Goal: Information Seeking & Learning: Learn about a topic

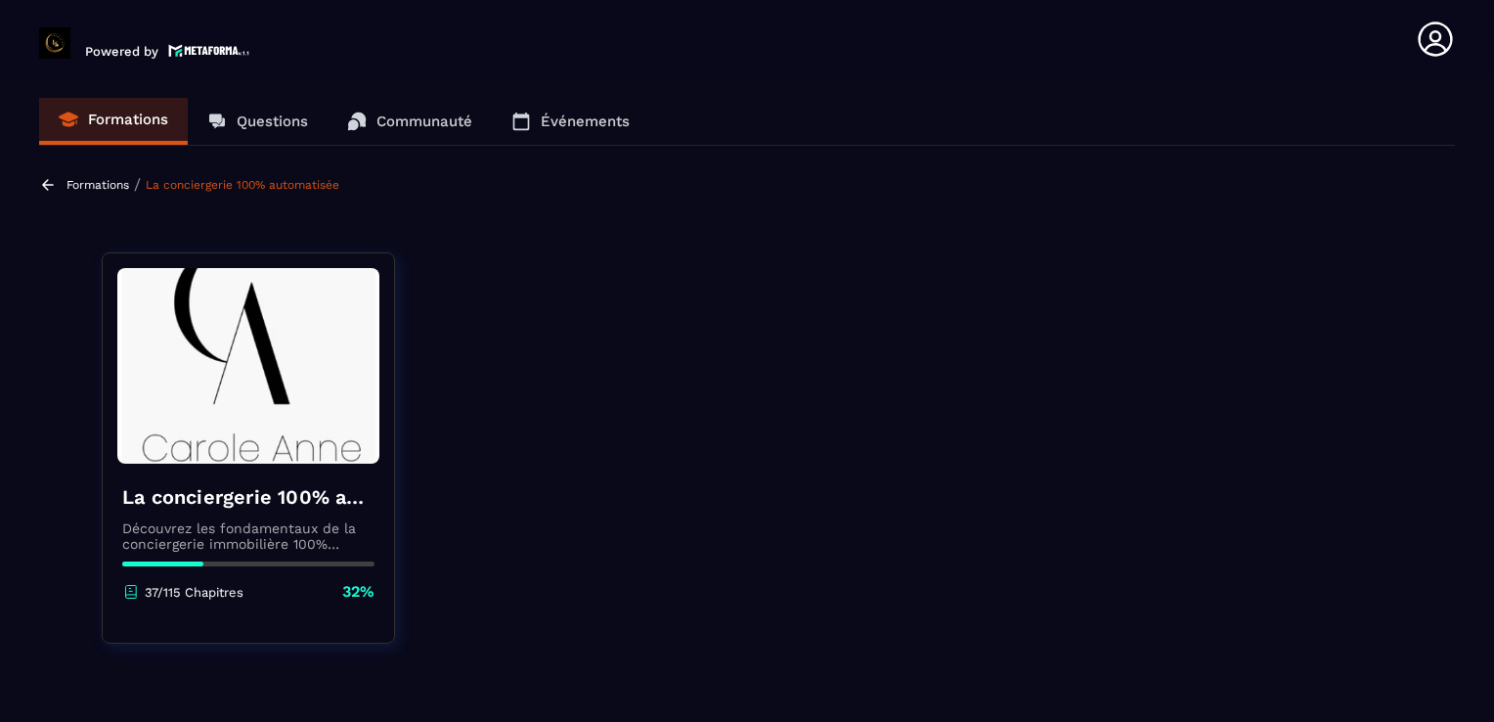
click at [411, 213] on section "Formations Questions Communauté Événements Formations / La conciergerie 100% au…" at bounding box center [747, 403] width 1494 height 651
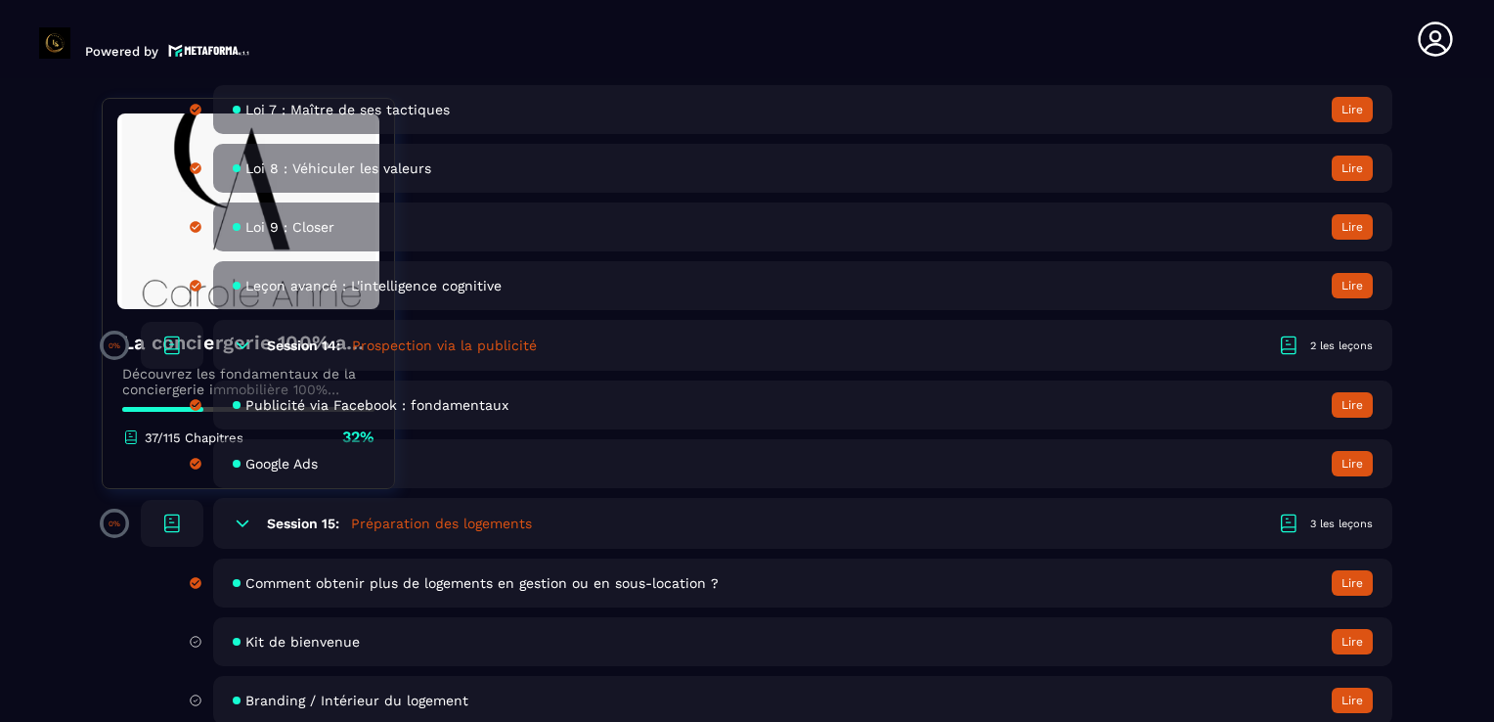
scroll to position [3599, 0]
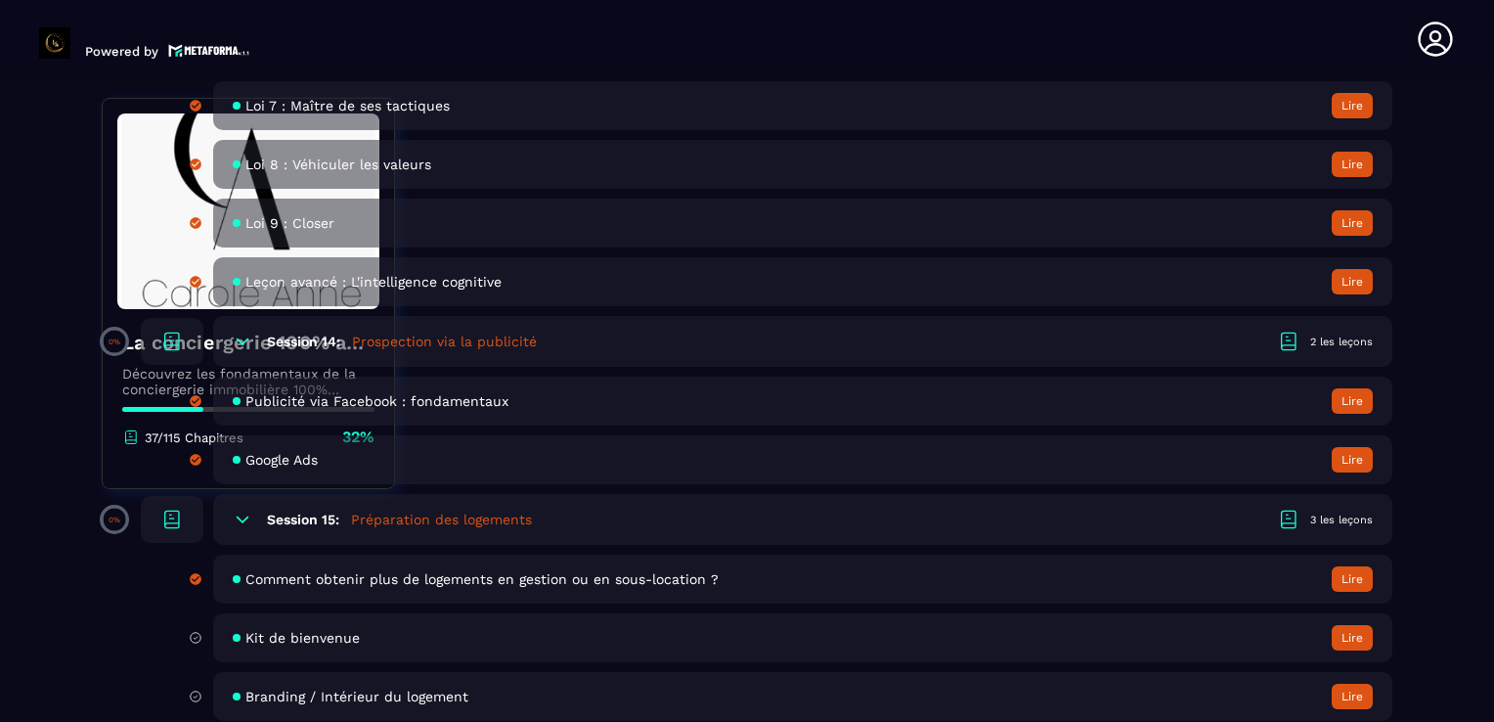
click at [339, 643] on div "Kit de bienvenue Lire" at bounding box center [802, 637] width 1179 height 49
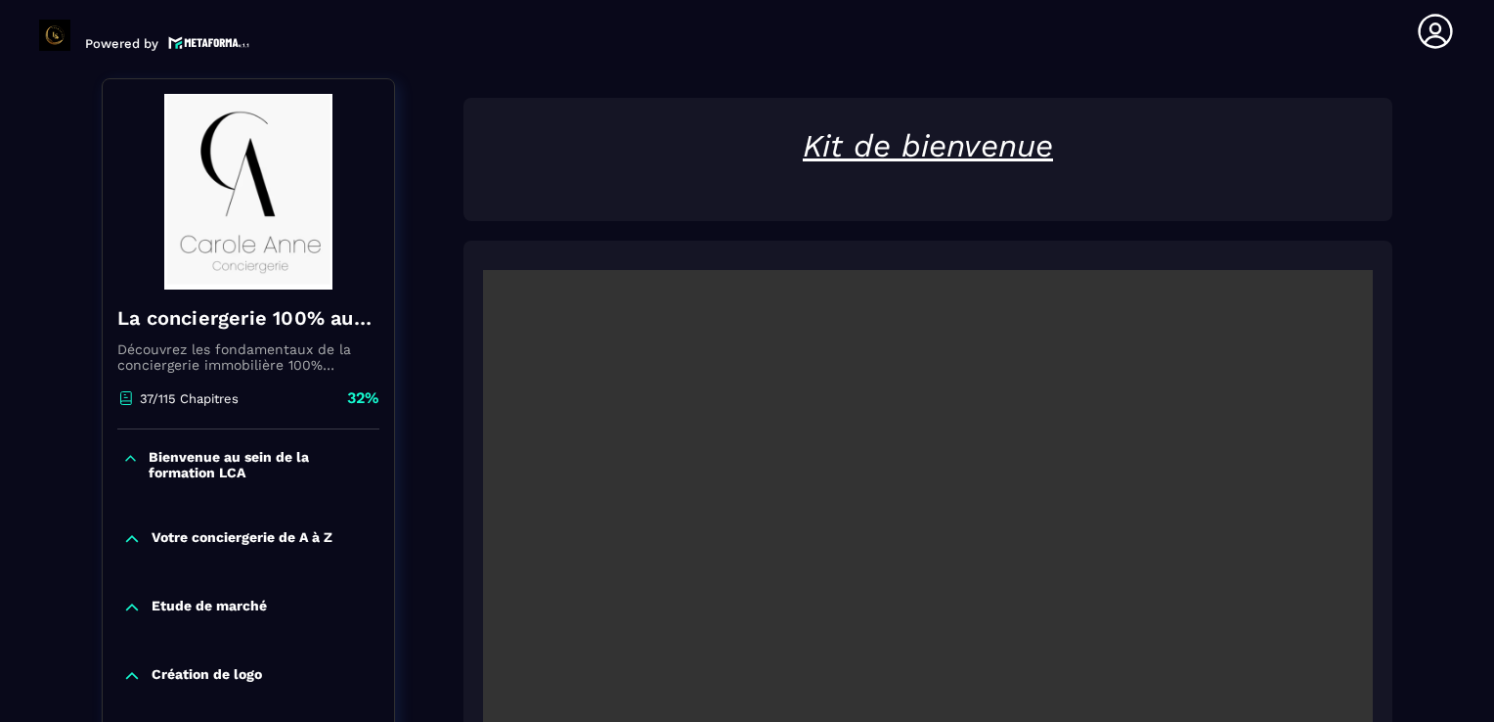
scroll to position [203, 0]
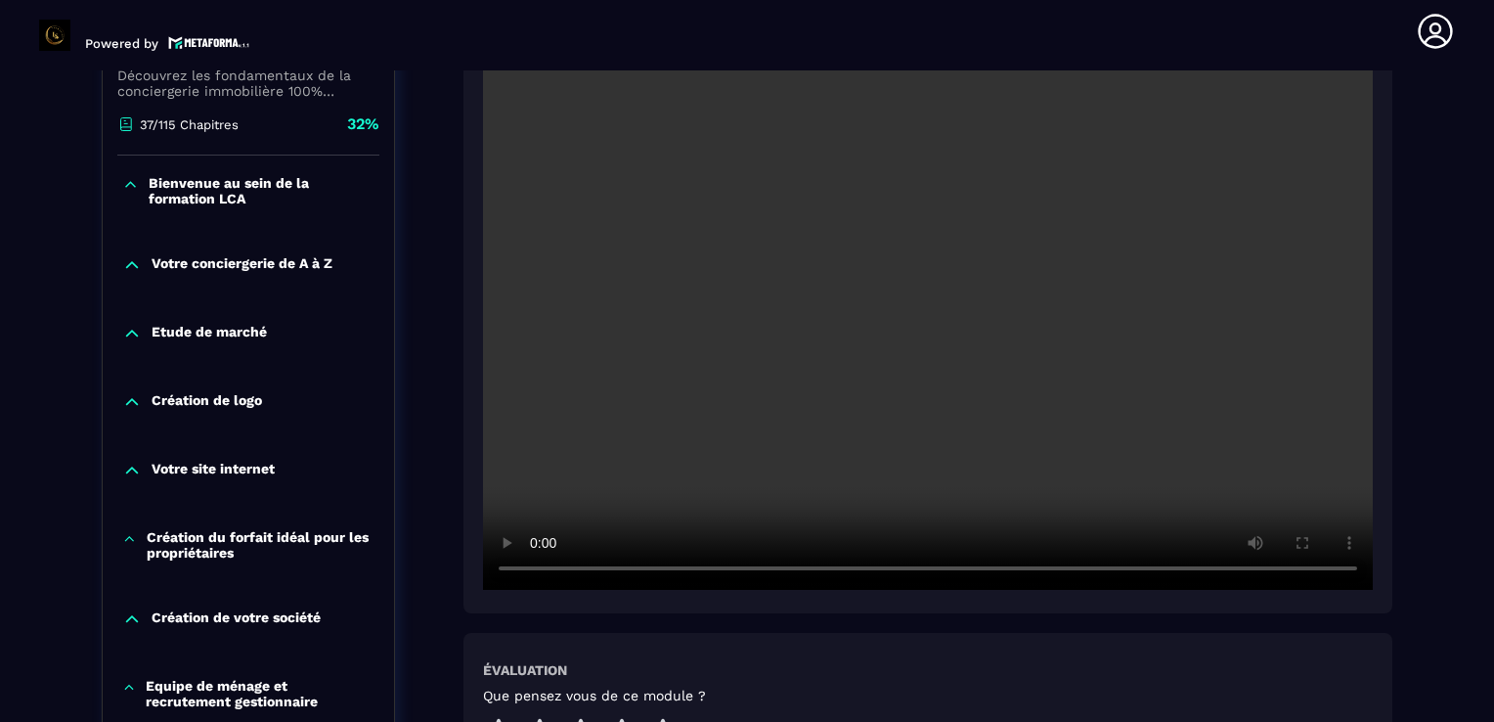
scroll to position [438, 0]
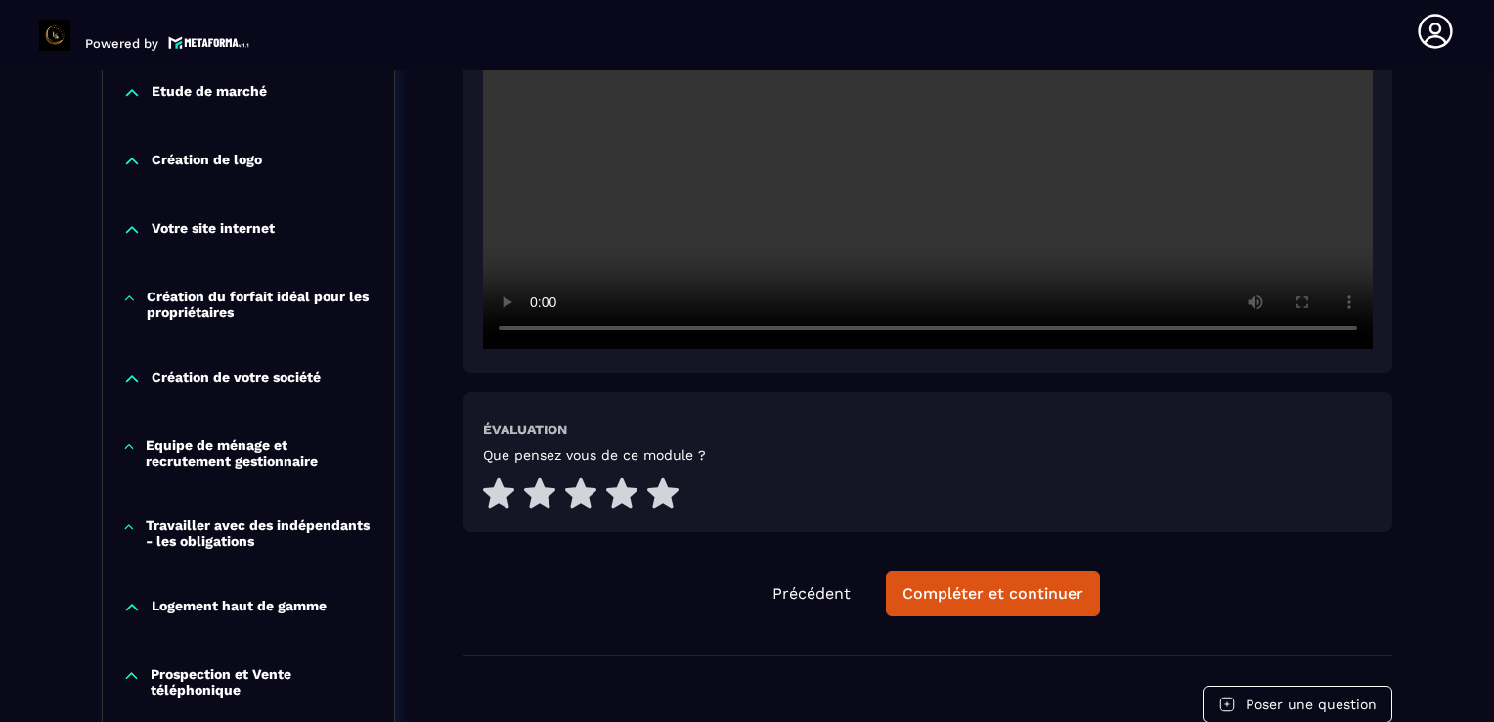
scroll to position [712, 0]
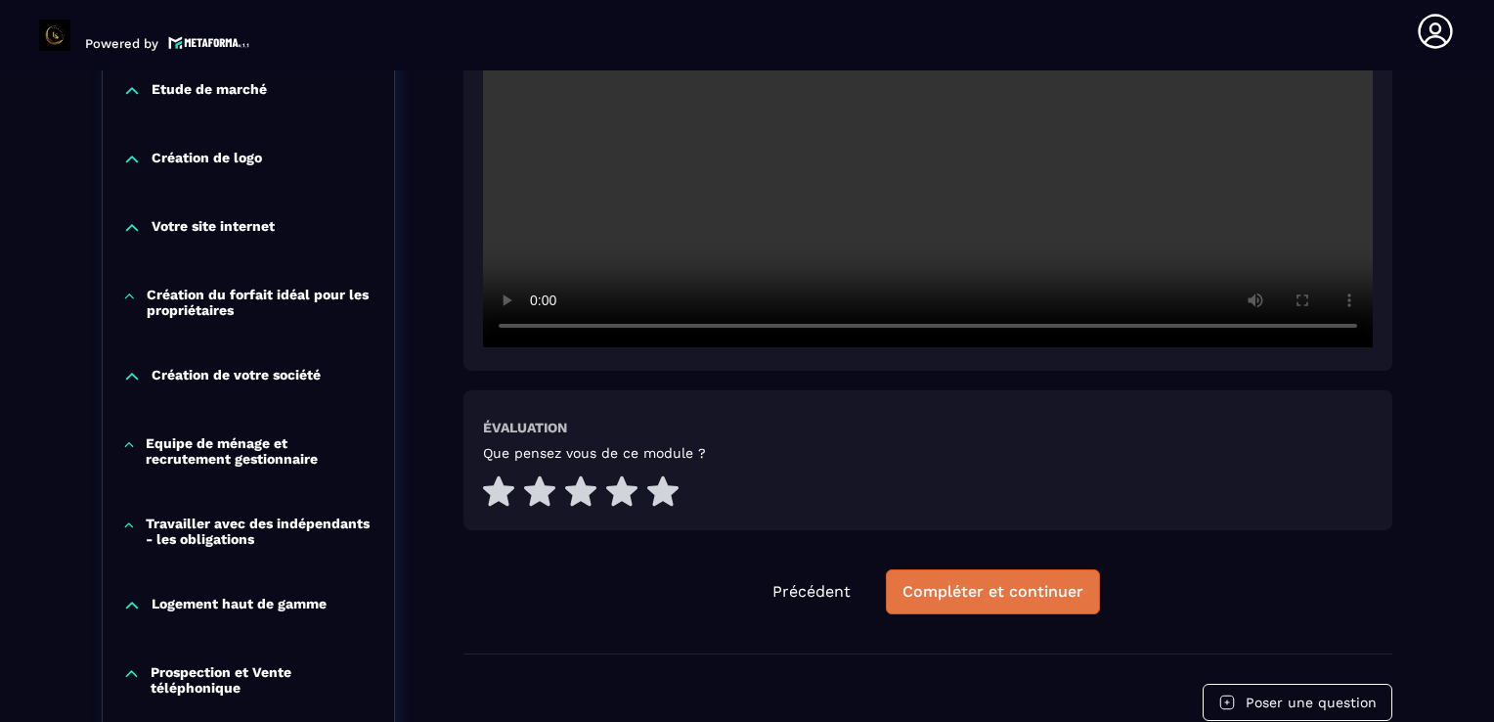
click at [974, 589] on div "Compléter et continuer" at bounding box center [993, 592] width 181 height 20
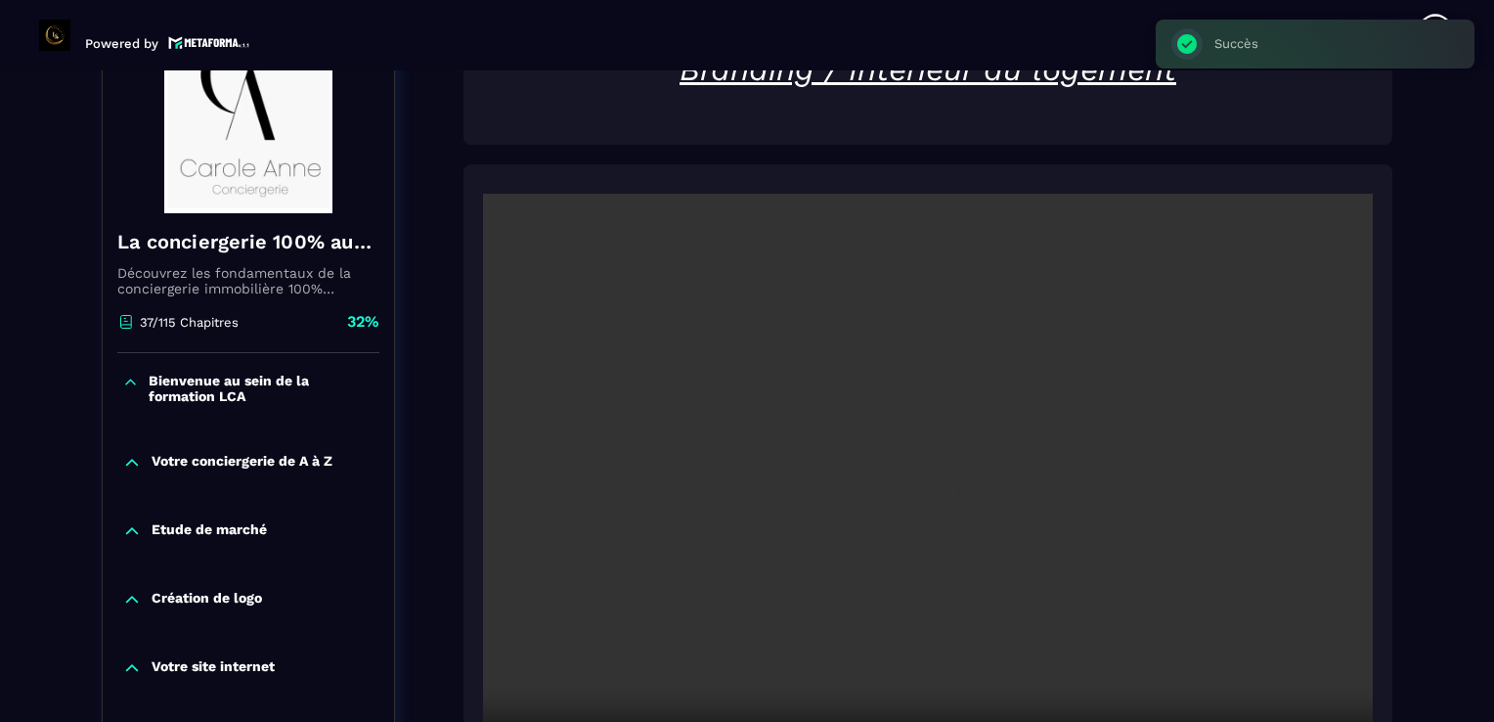
scroll to position [203, 0]
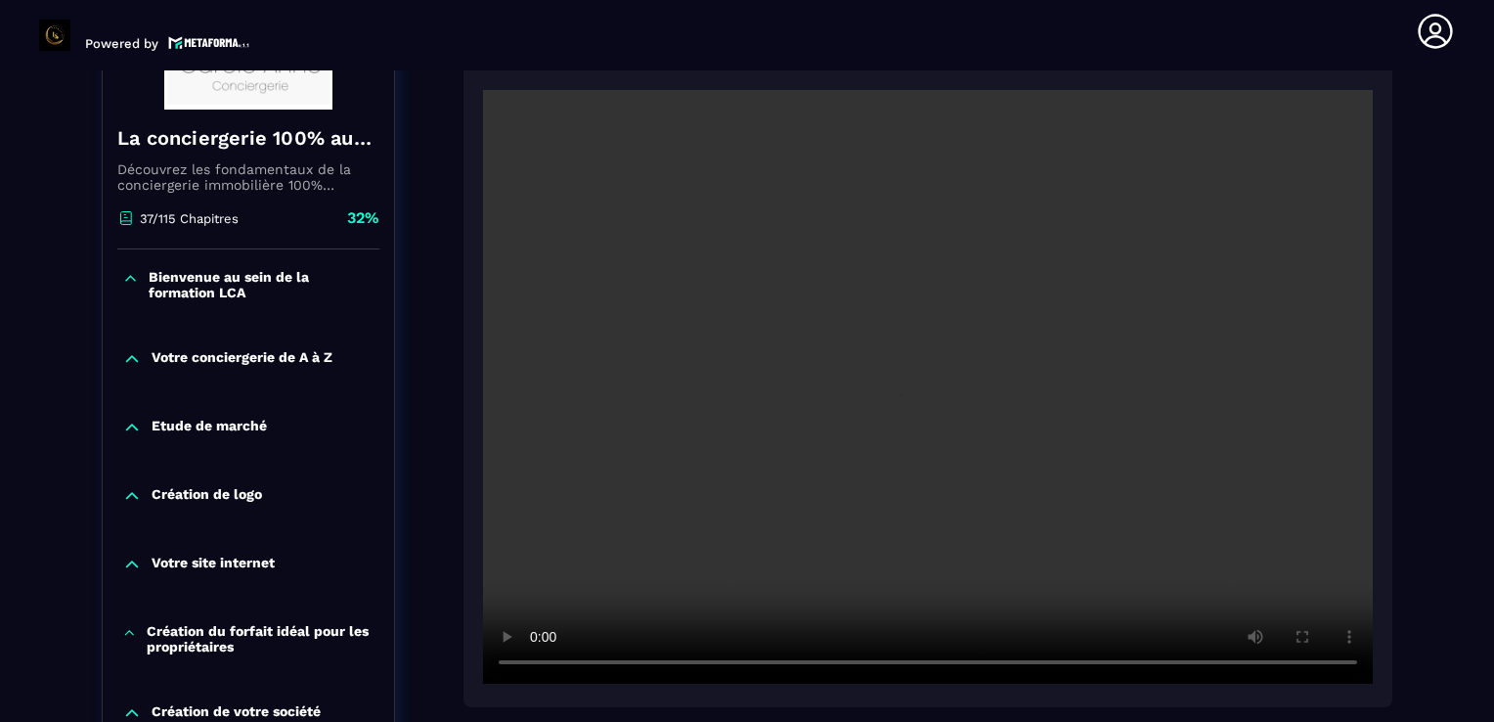
scroll to position [399, 0]
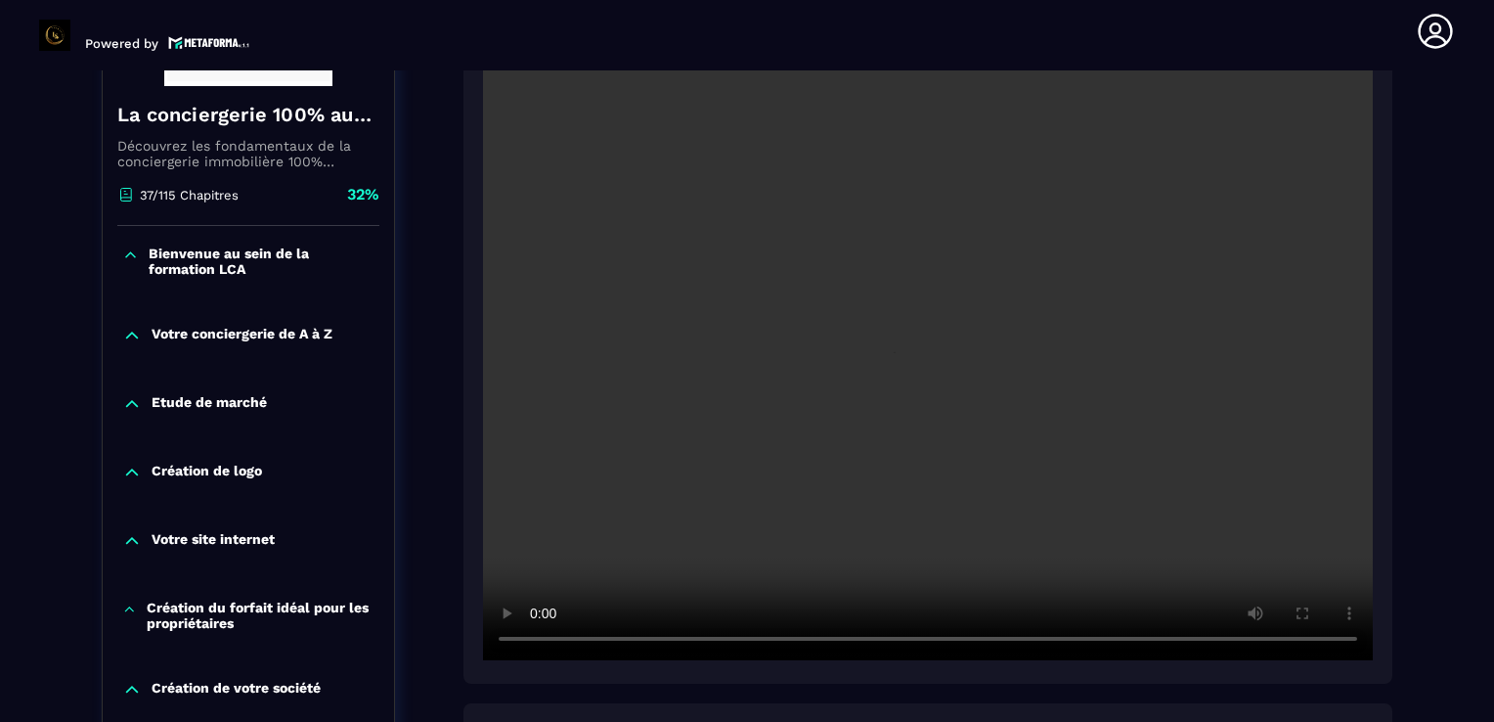
click at [1083, 38] on header "Powered by [PERSON_NAME] [EMAIL_ADDRESS][DOMAIN_NAME] Formations Questions Comm…" at bounding box center [747, 31] width 1494 height 78
click at [292, 685] on p "Création de votre société" at bounding box center [236, 690] width 169 height 20
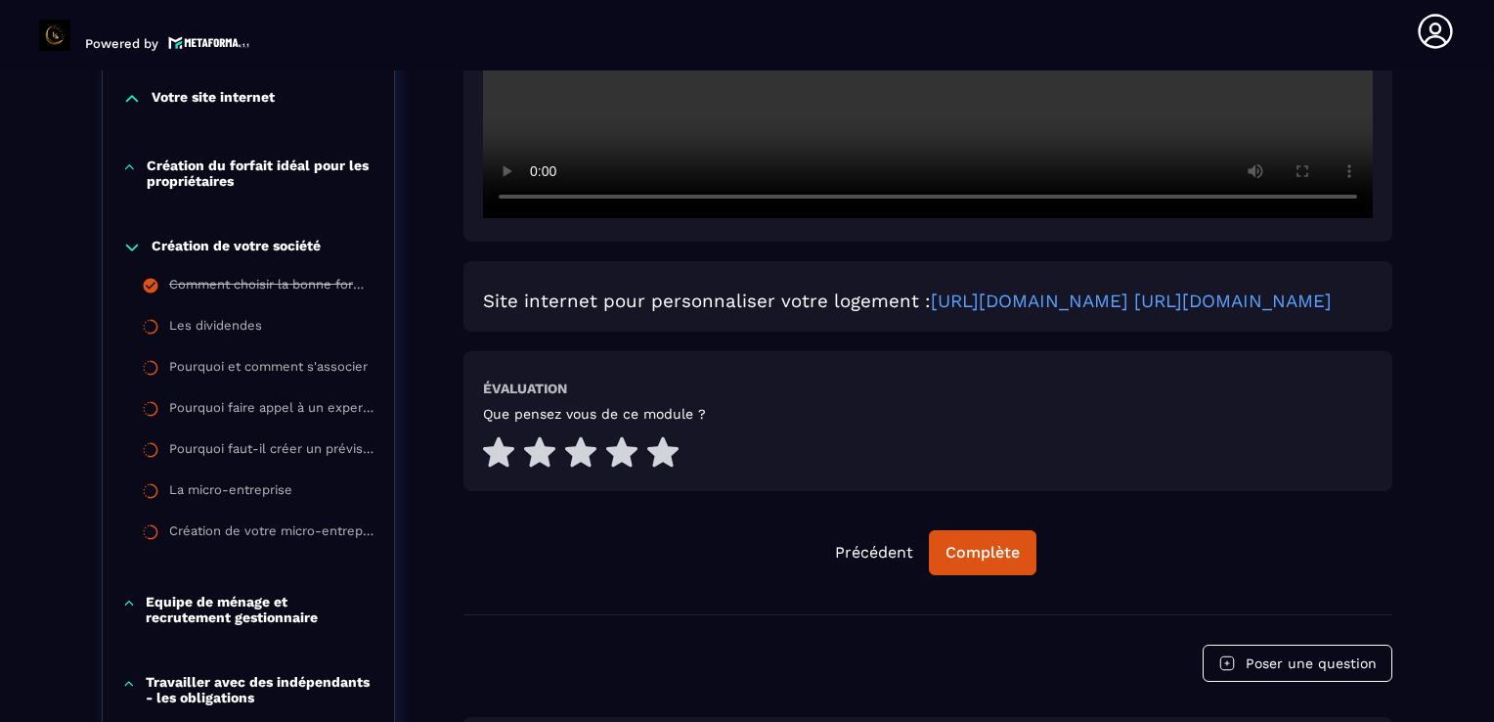
scroll to position [947, 0]
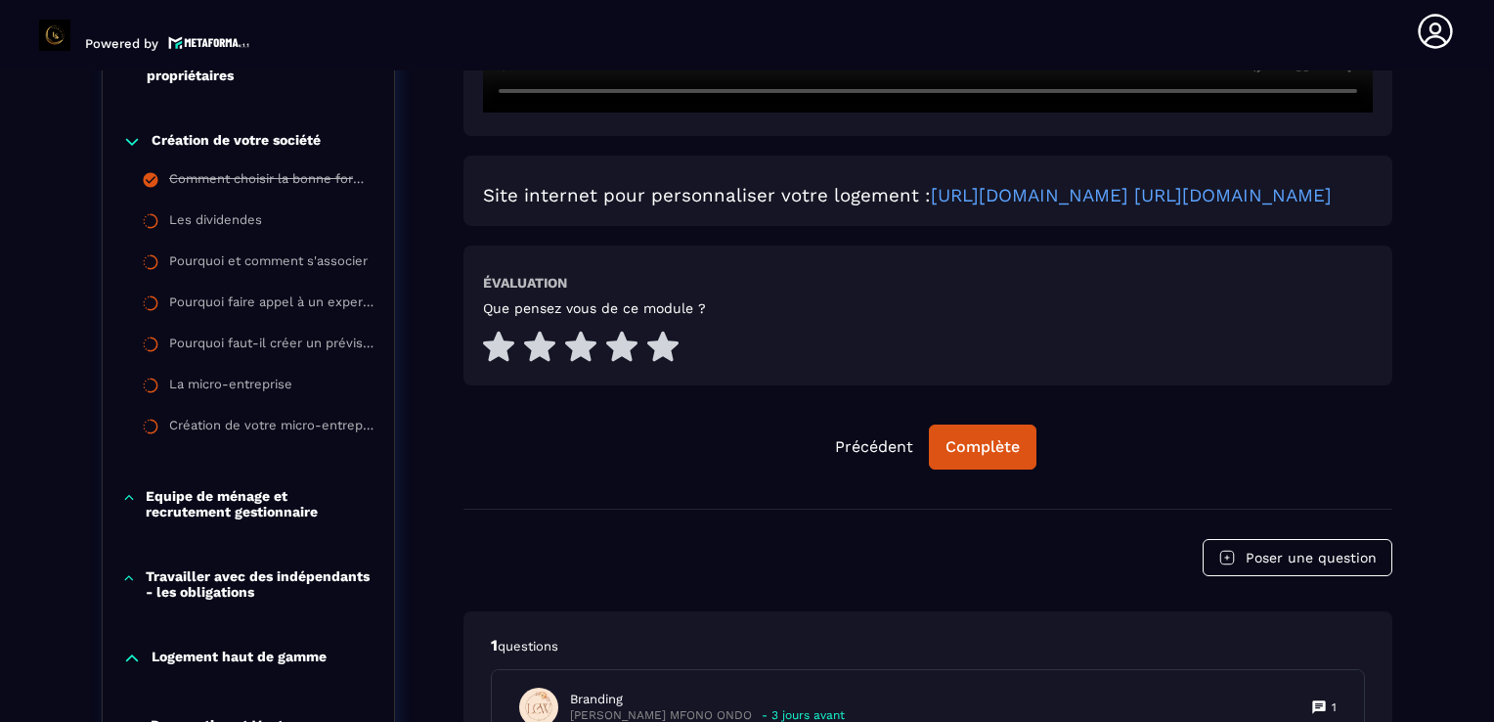
click at [258, 138] on p "Création de votre société" at bounding box center [236, 142] width 169 height 20
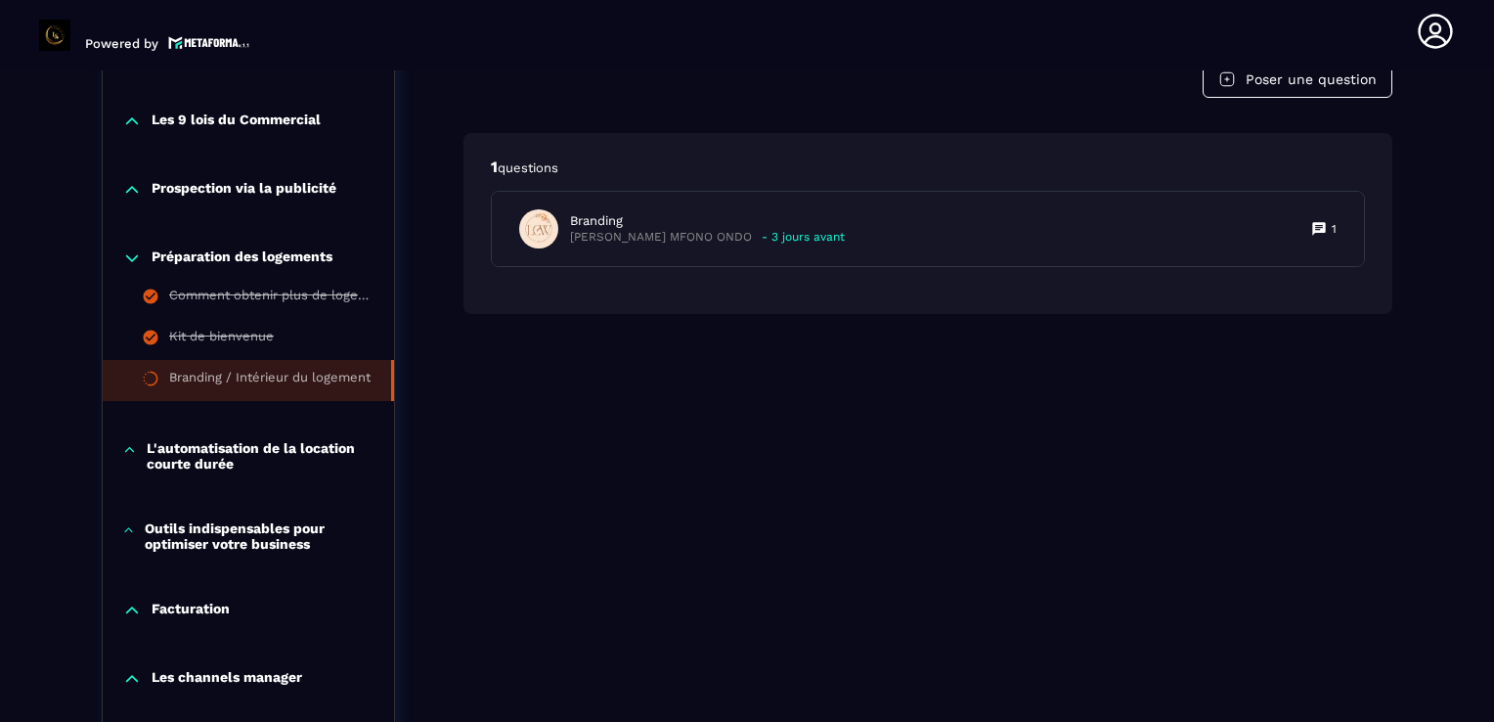
scroll to position [1455, 0]
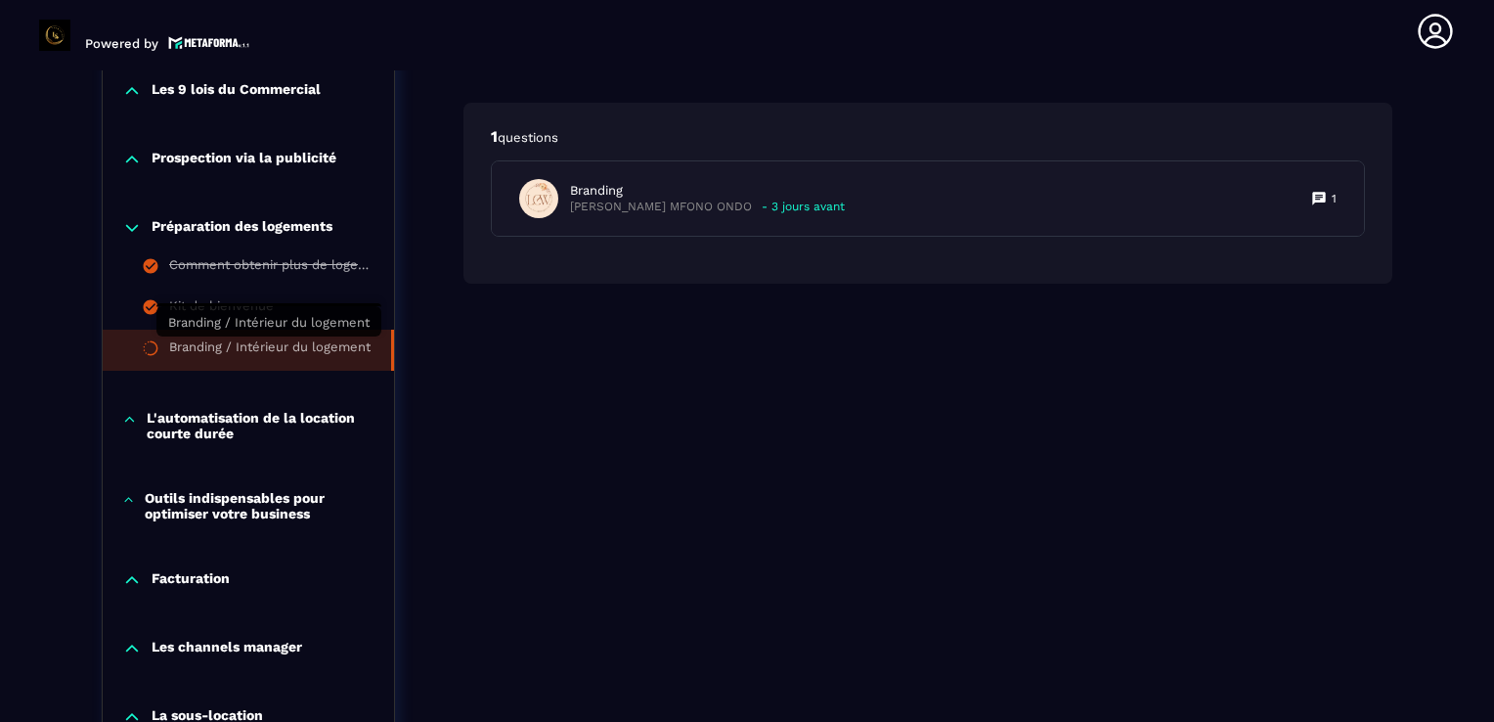
click at [234, 348] on div "Branding / Intérieur du logement" at bounding box center [269, 350] width 201 height 22
click at [240, 342] on div "Branding / Intérieur du logement" at bounding box center [269, 350] width 201 height 22
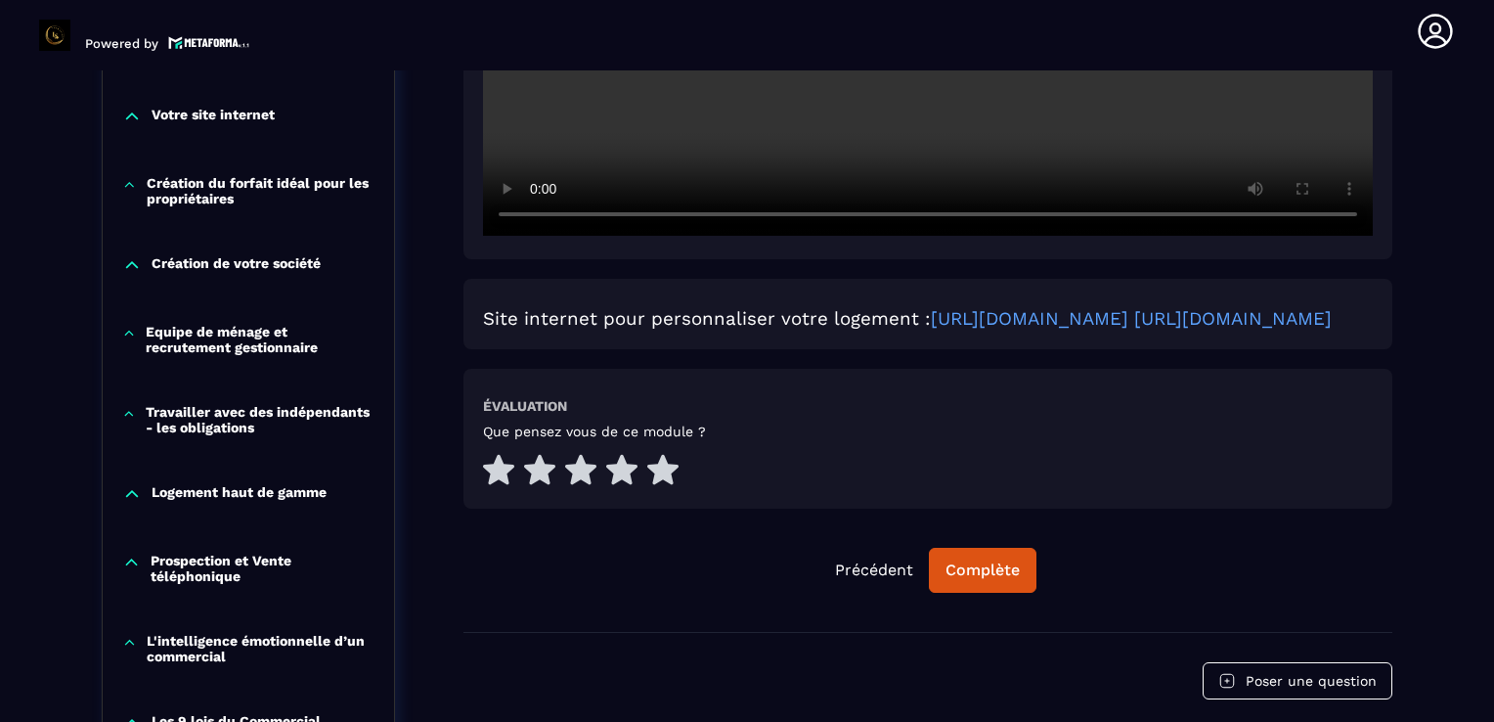
scroll to position [634, 0]
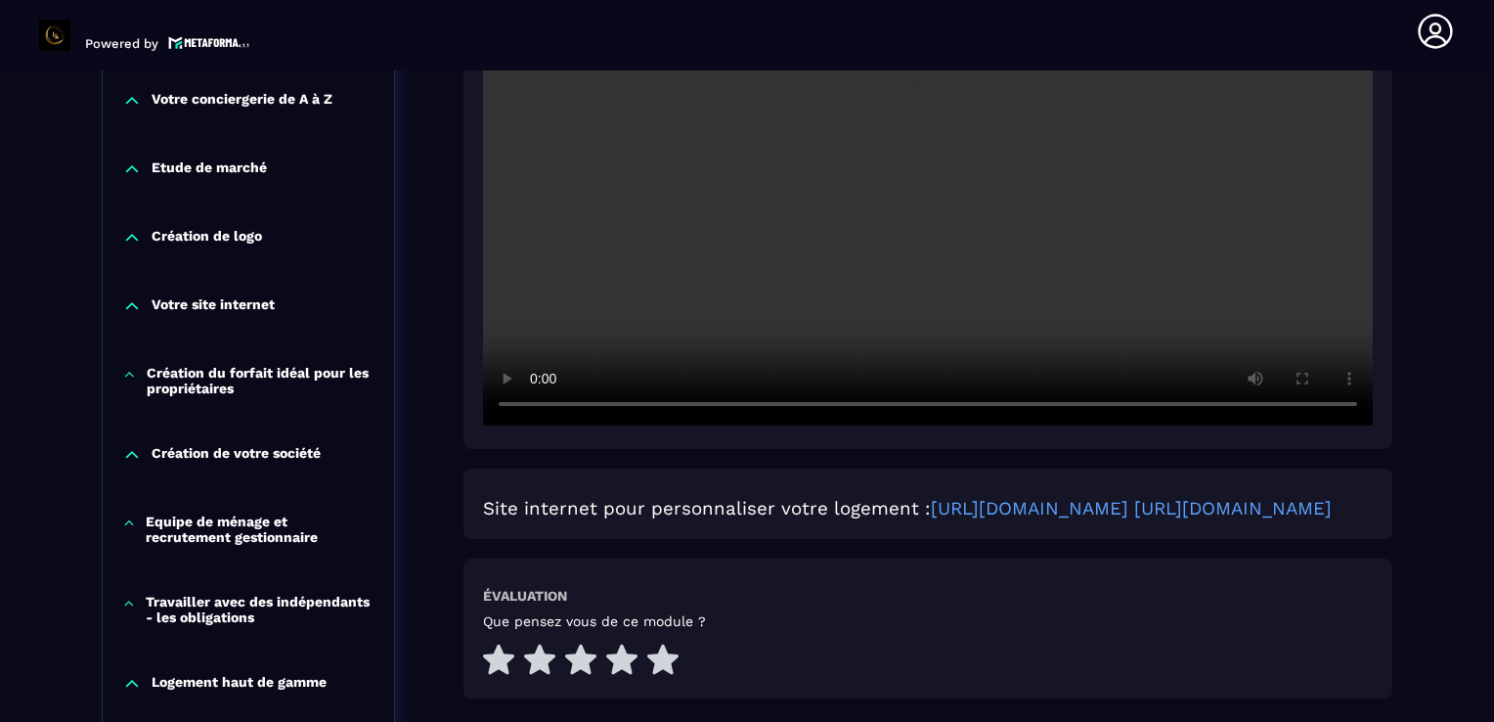
click at [1392, 395] on div at bounding box center [928, 125] width 929 height 646
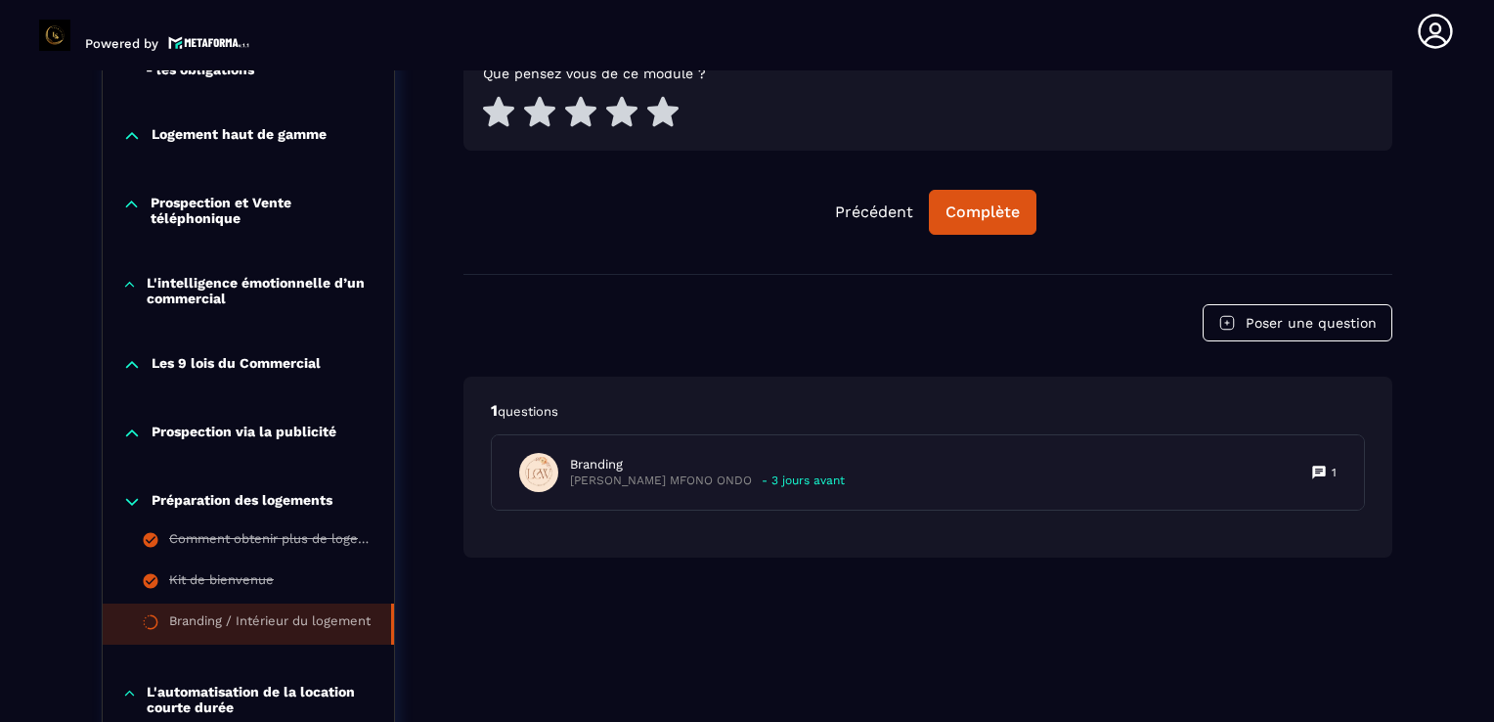
scroll to position [1220, 0]
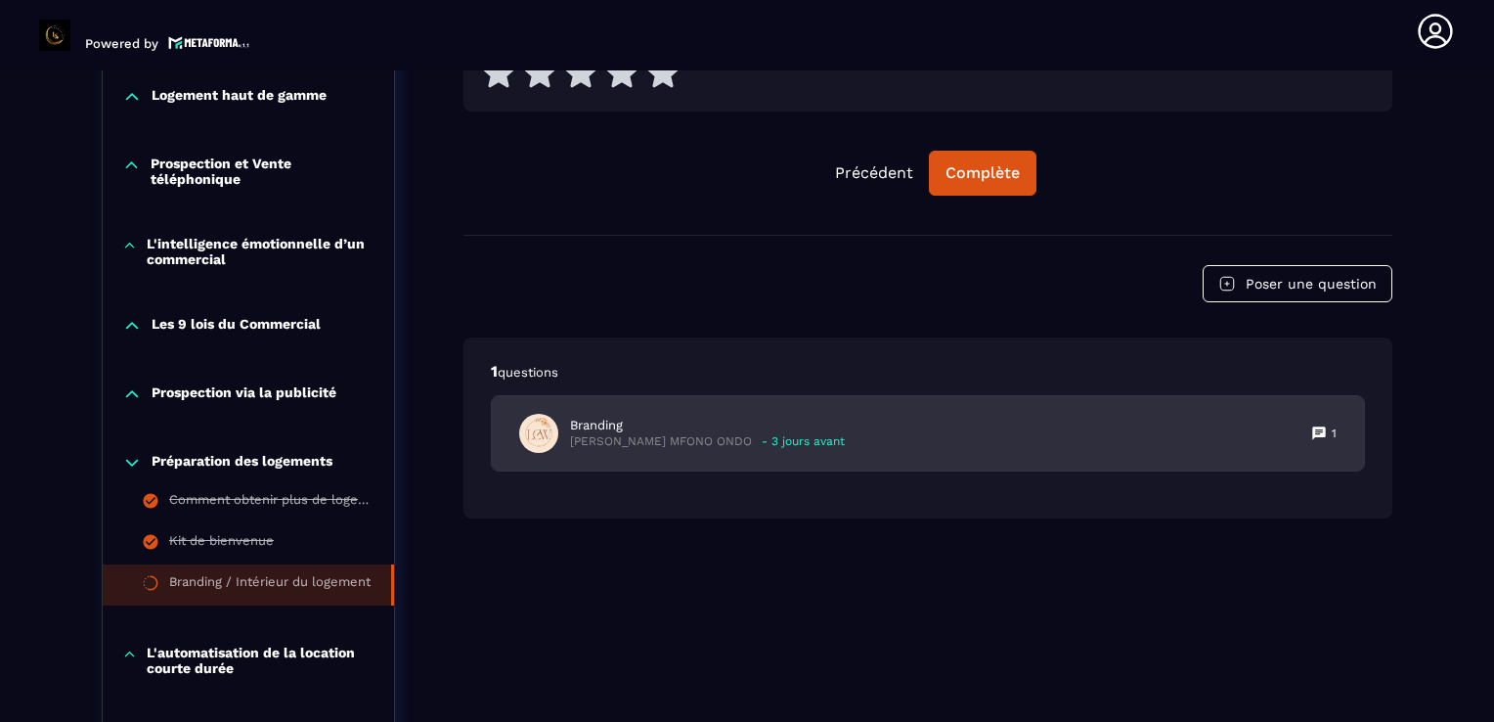
click at [773, 449] on p "- 3 jours avant" at bounding box center [803, 441] width 83 height 15
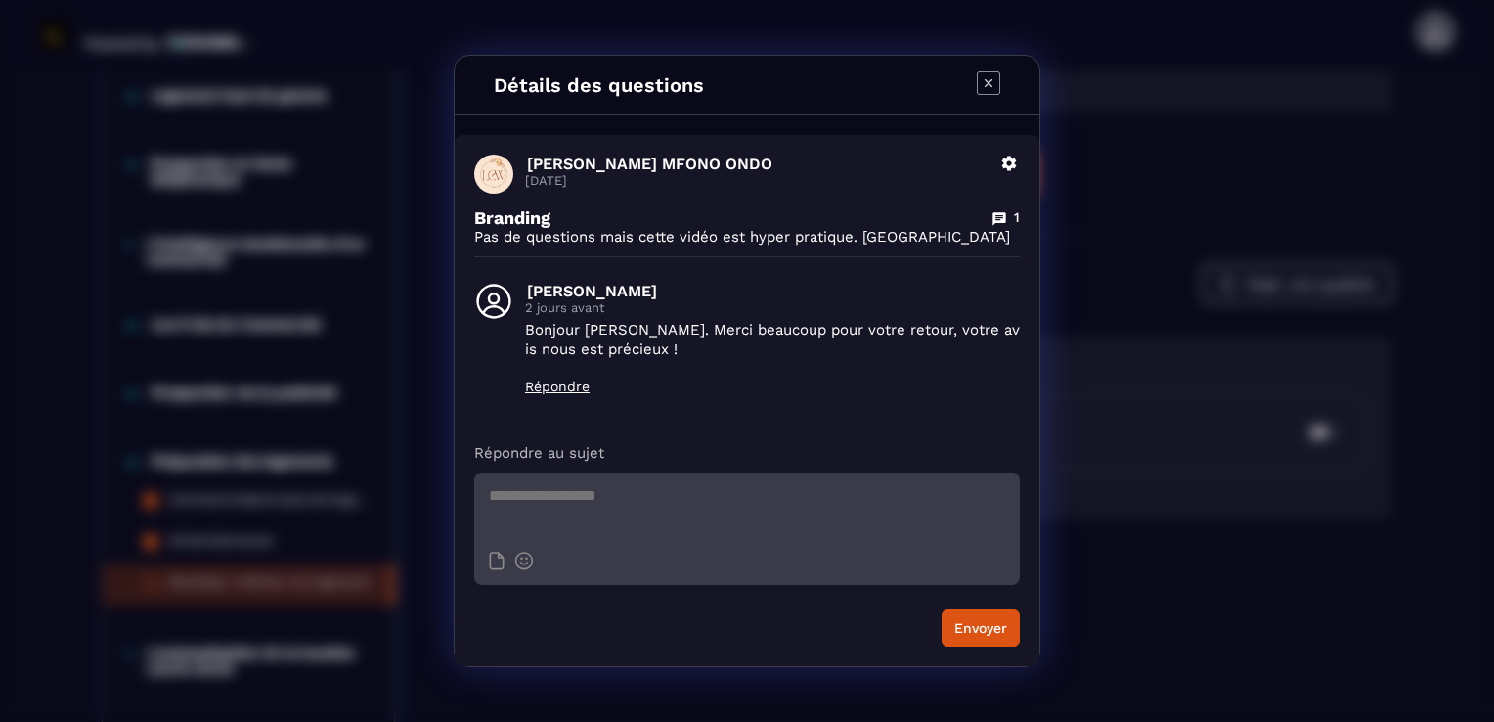
click at [987, 92] on icon "Modal window" at bounding box center [988, 82] width 23 height 23
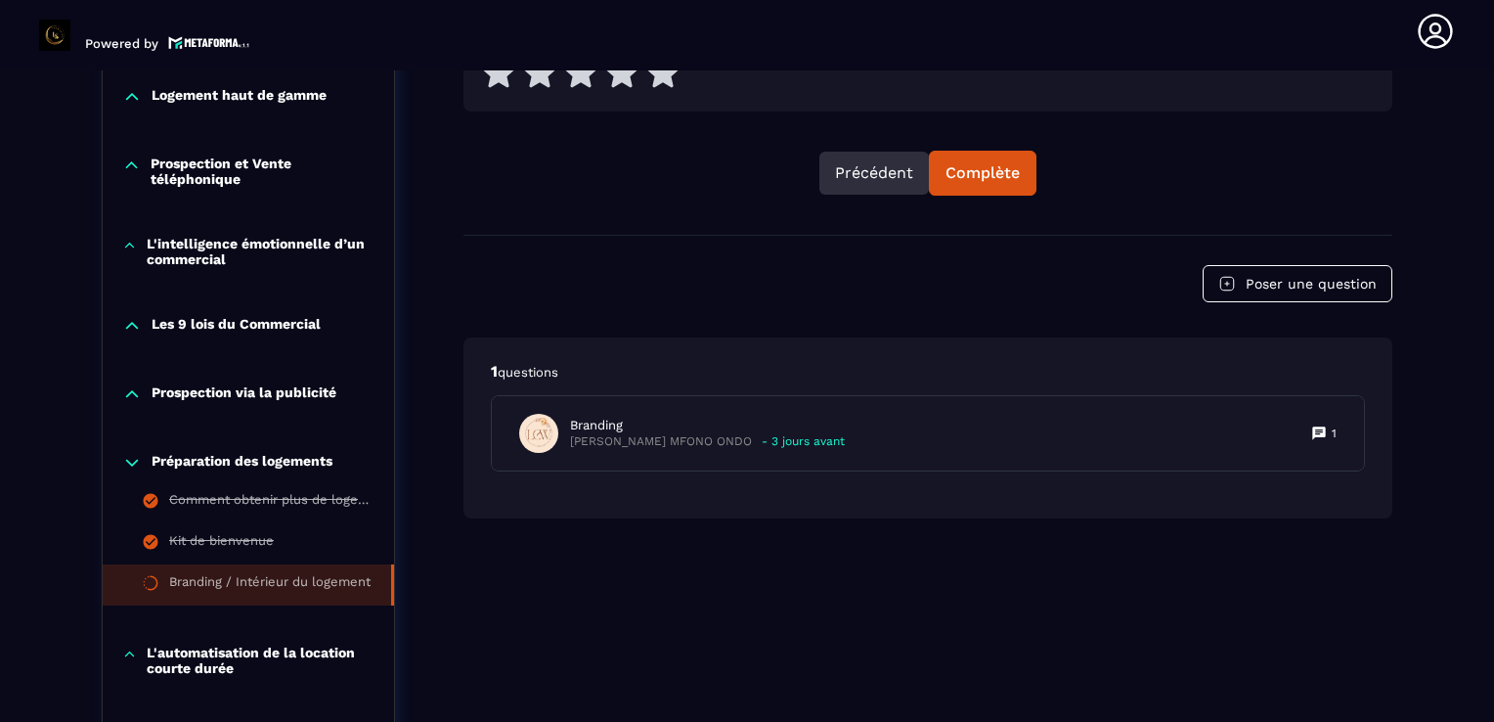
click at [888, 195] on button "Précédent" at bounding box center [874, 173] width 110 height 43
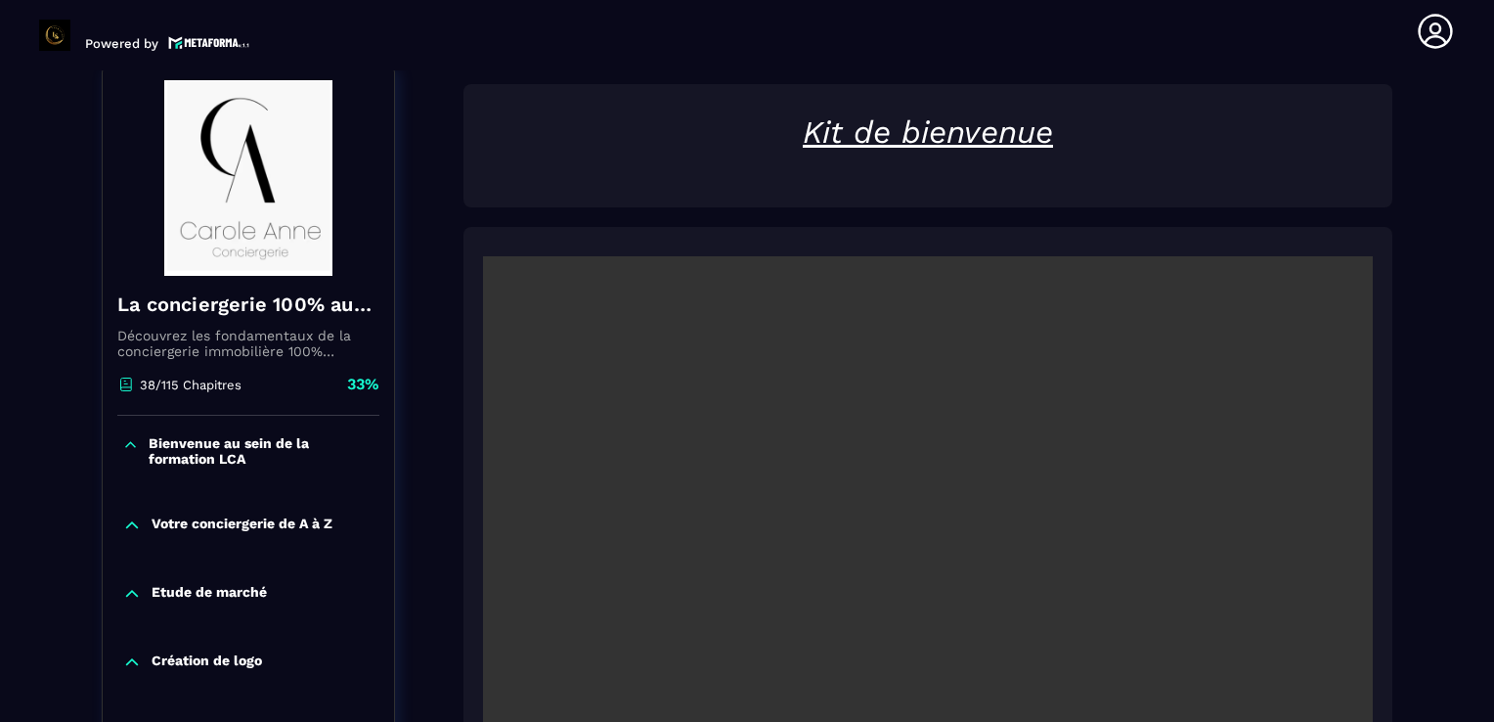
scroll to position [203, 0]
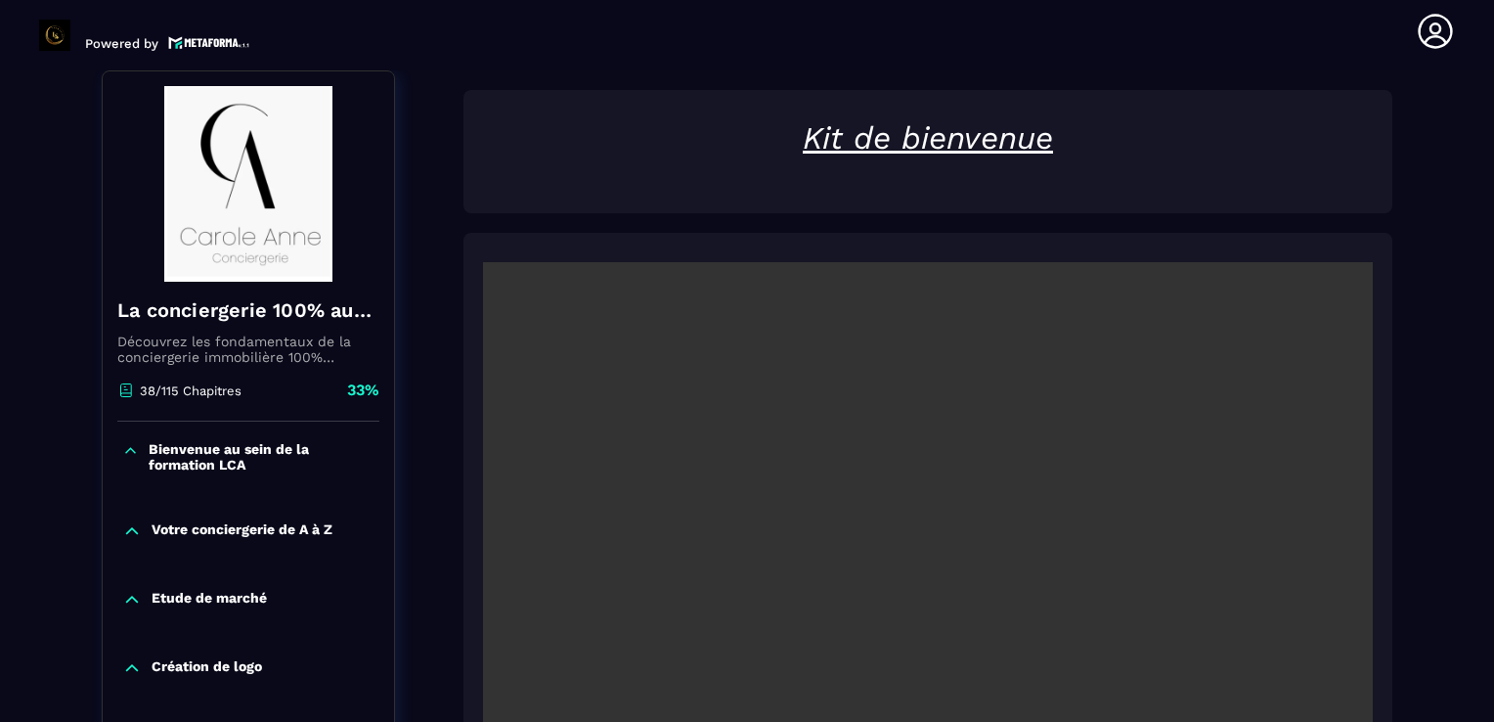
click at [1472, 231] on section "Formations Questions Communauté Événements Formations / La conciergerie 100% au…" at bounding box center [747, 395] width 1494 height 651
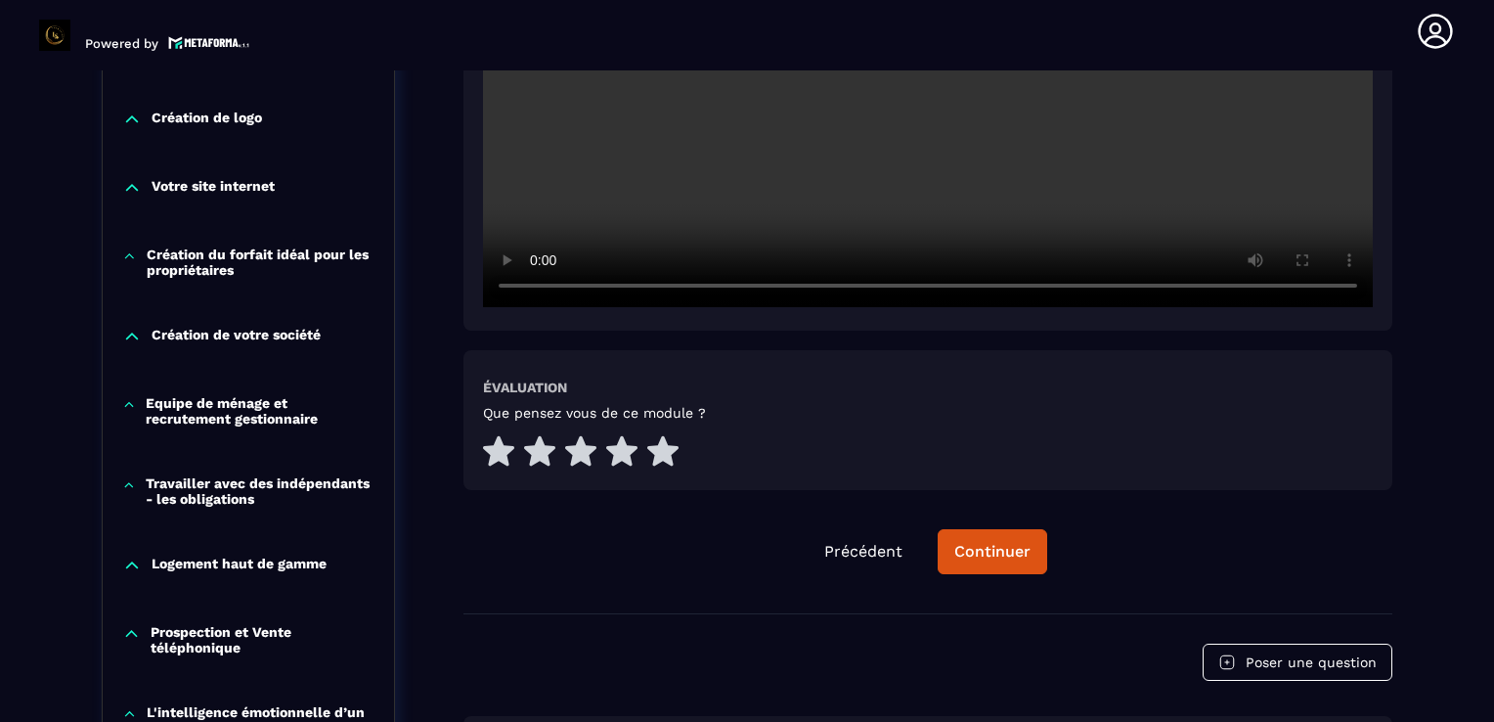
scroll to position [829, 0]
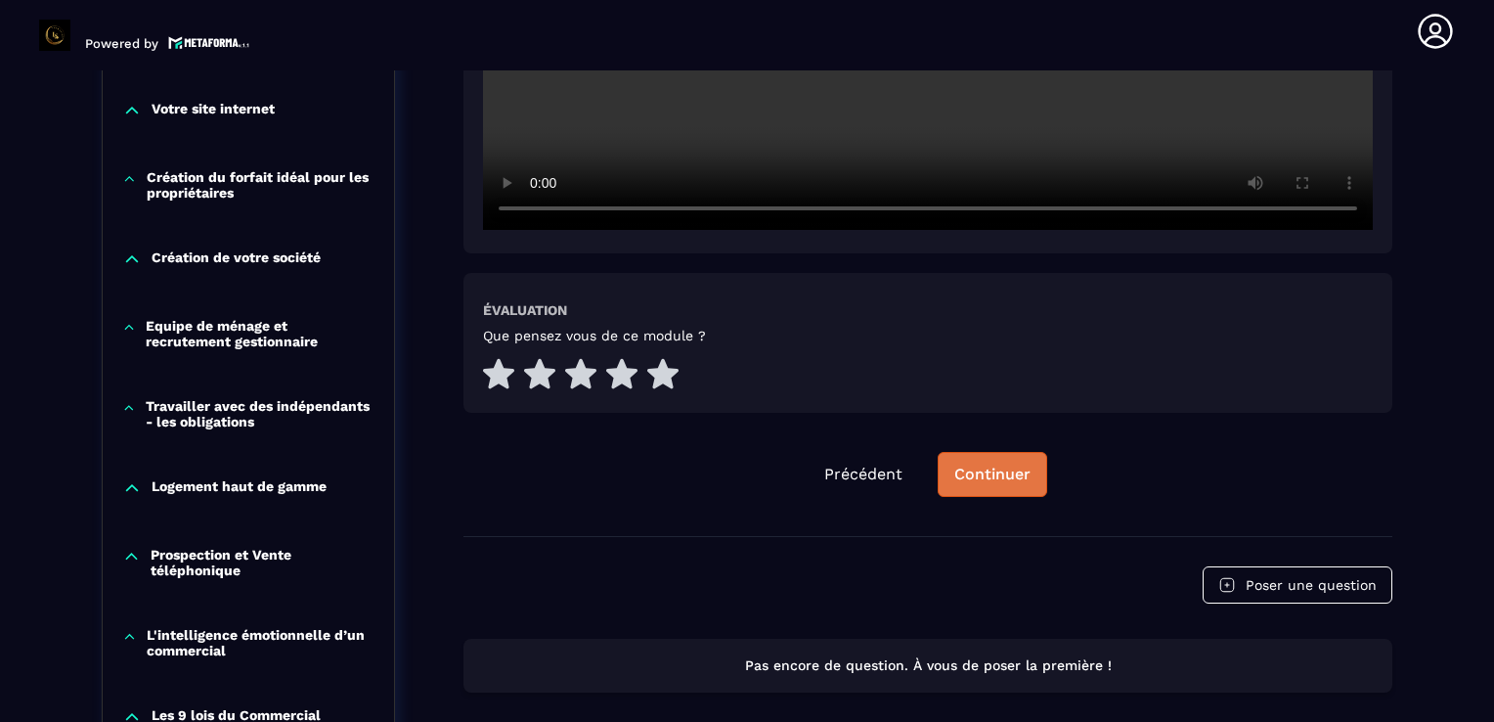
click at [974, 486] on button "Continuer" at bounding box center [993, 474] width 110 height 45
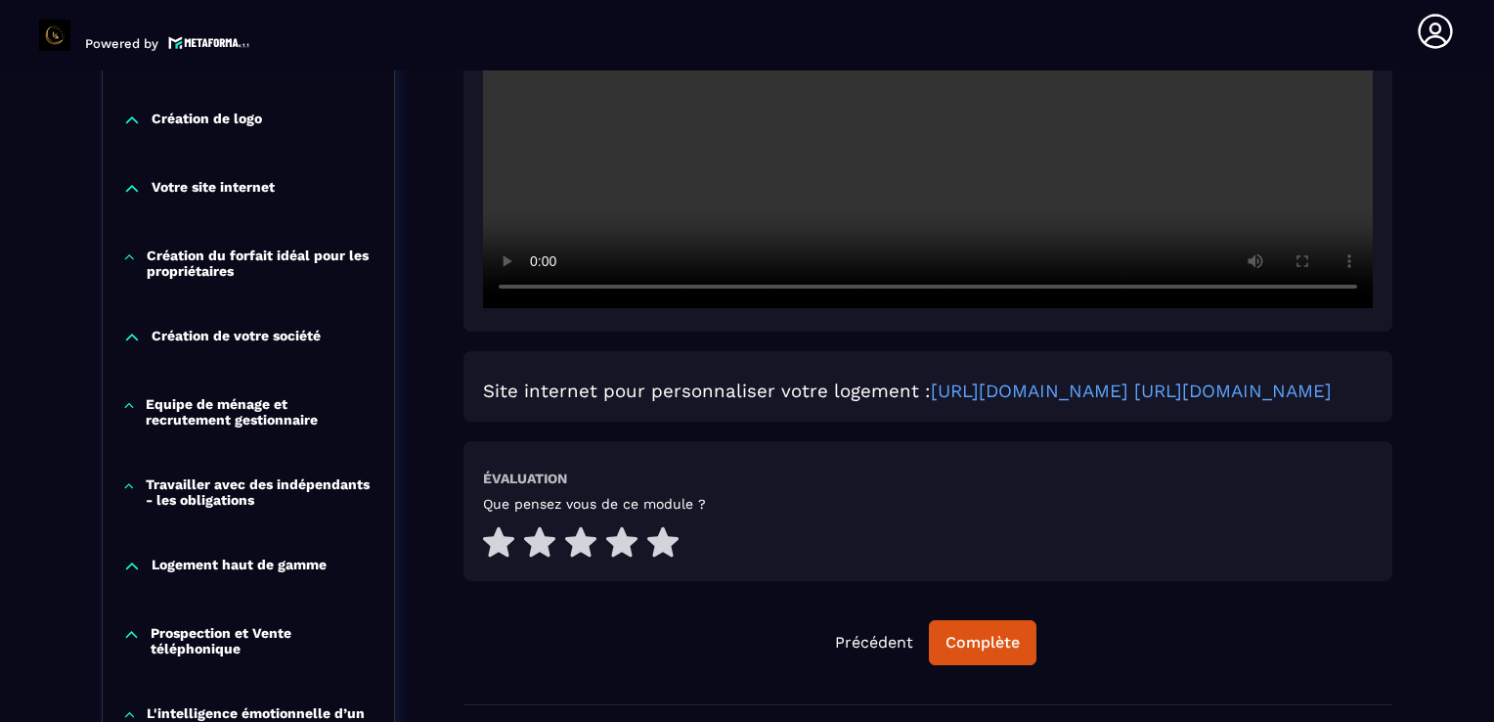
scroll to position [790, 0]
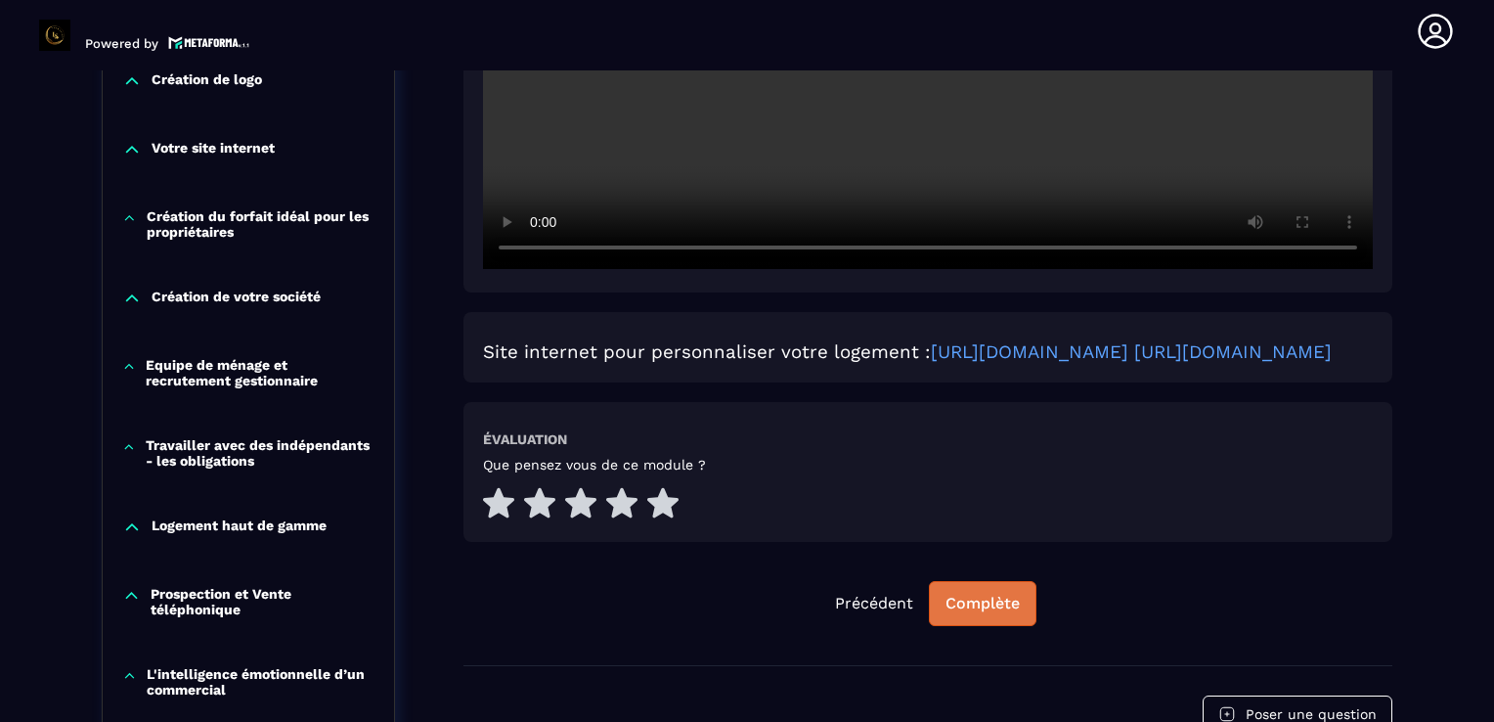
click at [990, 613] on div "Complète" at bounding box center [983, 604] width 74 height 20
click at [1007, 613] on div "Continuer" at bounding box center [983, 604] width 76 height 20
click at [1443, 318] on div "Formations / La conciergerie 100% automatisée / Branding / Intérieur du logemen…" at bounding box center [747, 628] width 1416 height 2503
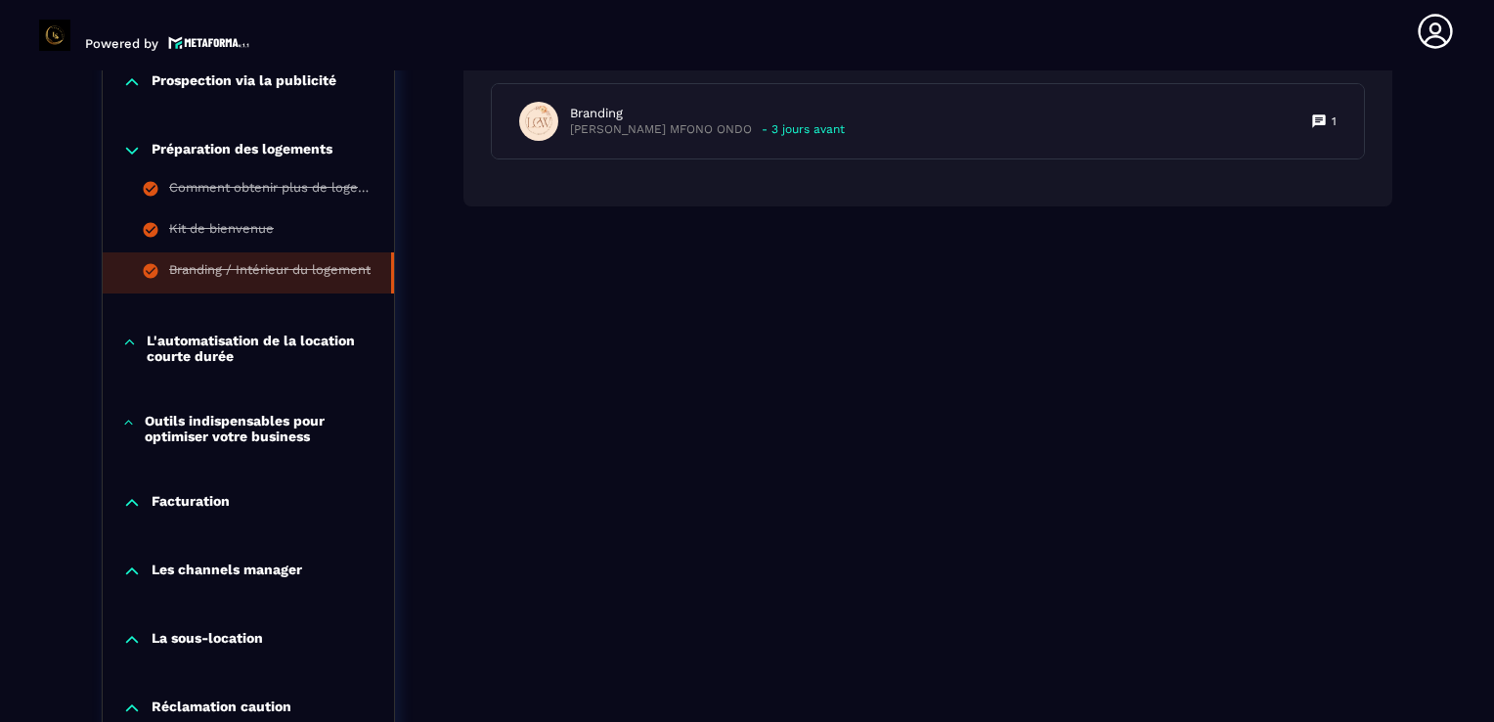
scroll to position [1533, 0]
click at [254, 153] on p "Préparation des logements" at bounding box center [242, 150] width 181 height 20
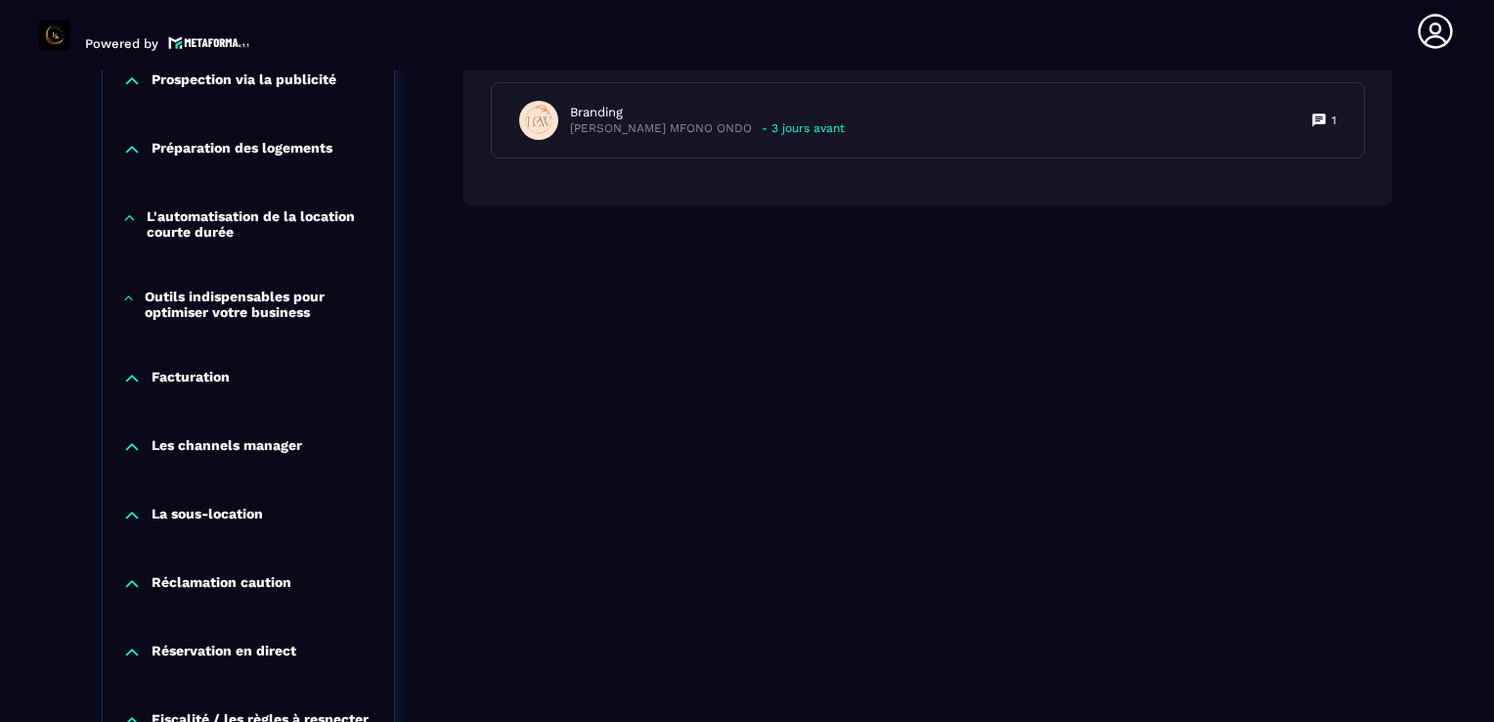
click at [203, 222] on p "L'automatisation de la location courte durée" at bounding box center [261, 223] width 228 height 31
